Goal: Task Accomplishment & Management: Manage account settings

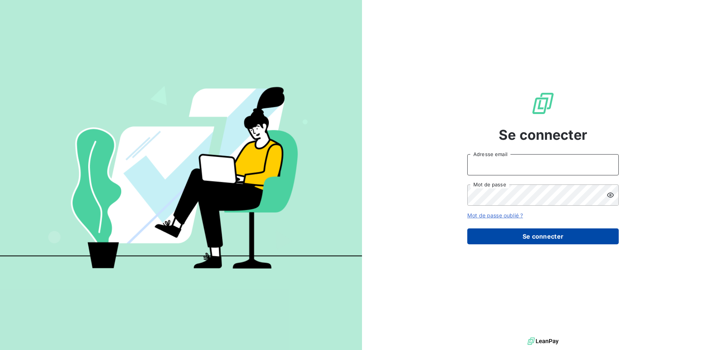
type input "[EMAIL_ADDRESS][DOMAIN_NAME]"
click at [537, 238] on button "Se connecter" at bounding box center [542, 236] width 151 height 16
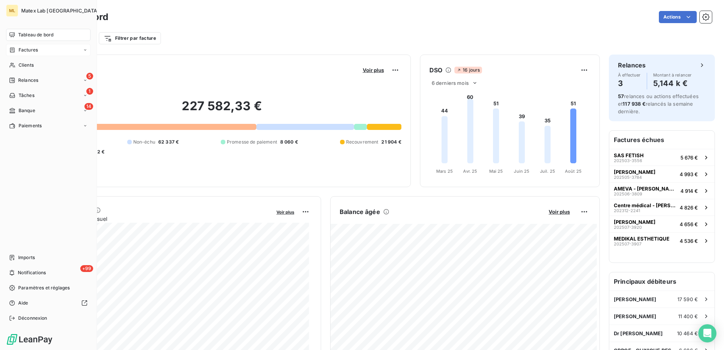
click at [37, 51] on span "Factures" at bounding box center [28, 50] width 19 height 7
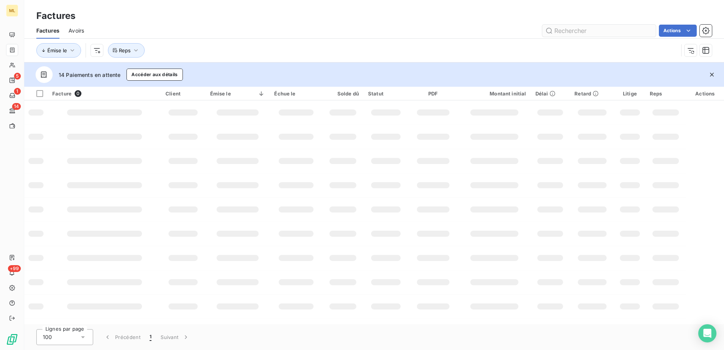
click at [583, 33] on input "text" at bounding box center [599, 31] width 114 height 12
click at [583, 33] on input "apoo" at bounding box center [599, 31] width 114 height 12
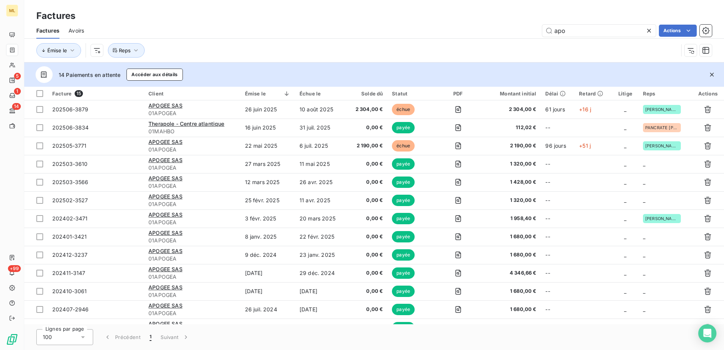
type input "apo"
